Goal: Task Accomplishment & Management: Manage account settings

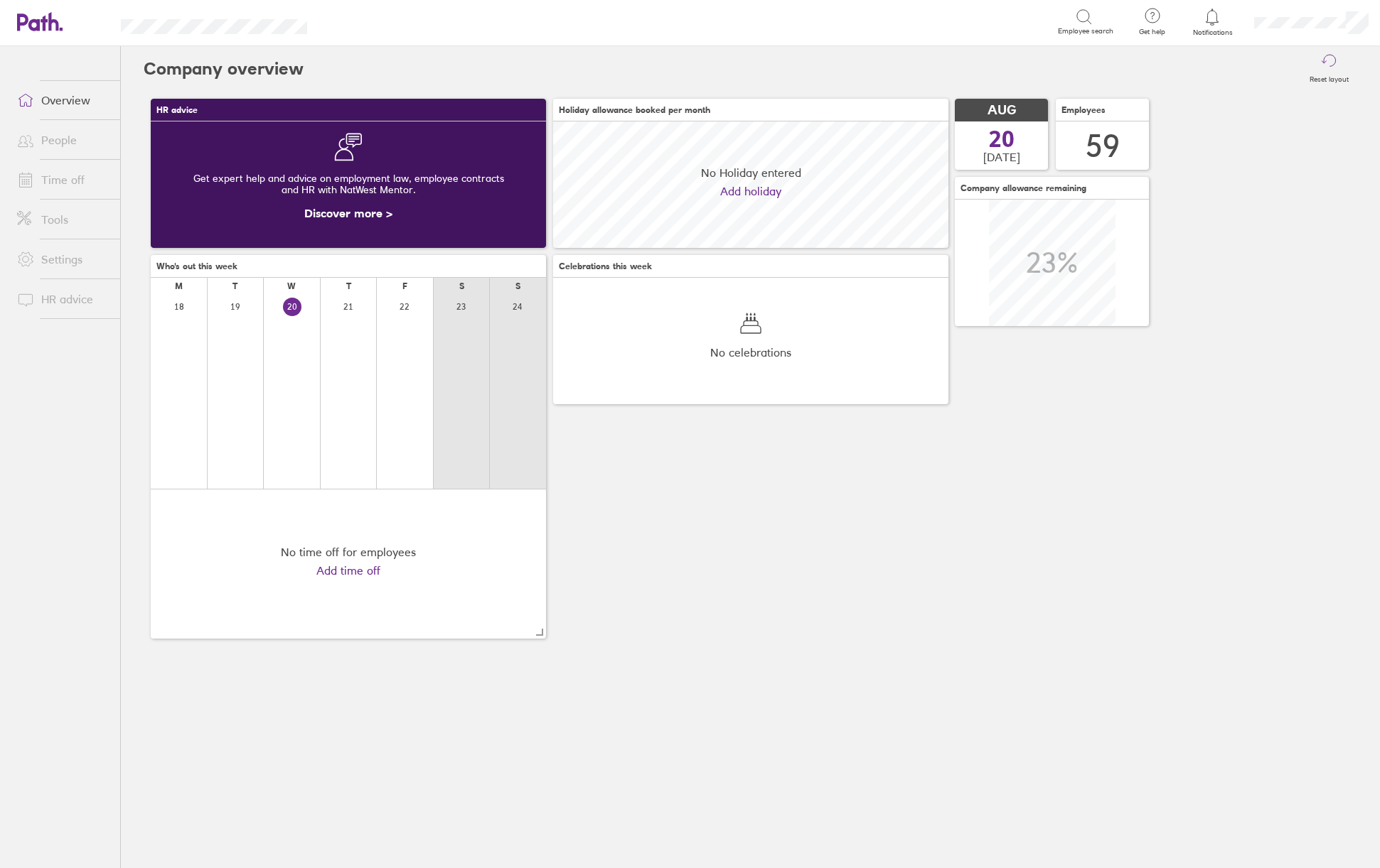
scroll to position [127, 396]
click at [55, 178] on link "Time off" at bounding box center [63, 179] width 115 height 28
